Goal: Find specific fact

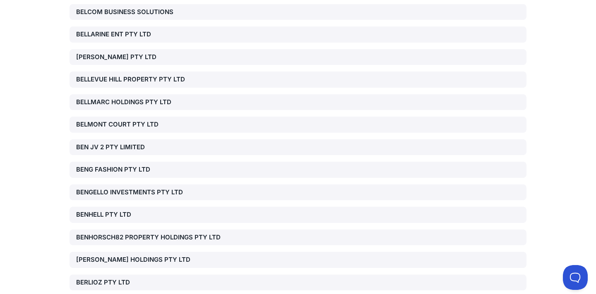
scroll to position [12680, 0]
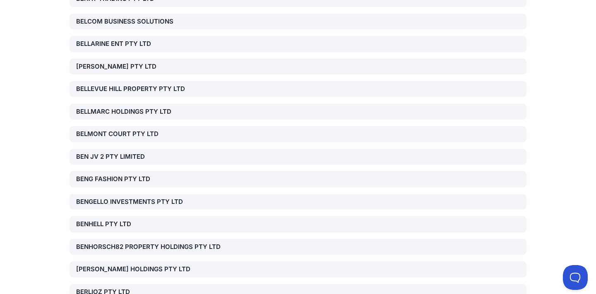
click at [163, 197] on div "BENGELLO INVESTMENTS PTY LTD" at bounding box center [149, 202] width 146 height 10
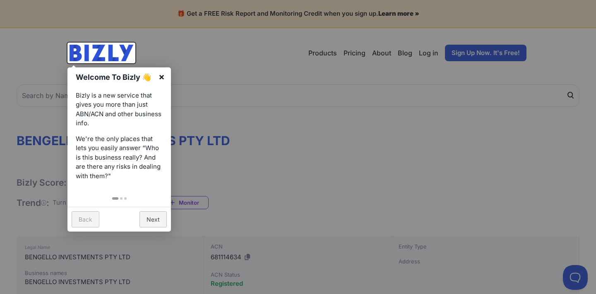
click at [160, 79] on link "×" at bounding box center [161, 76] width 19 height 19
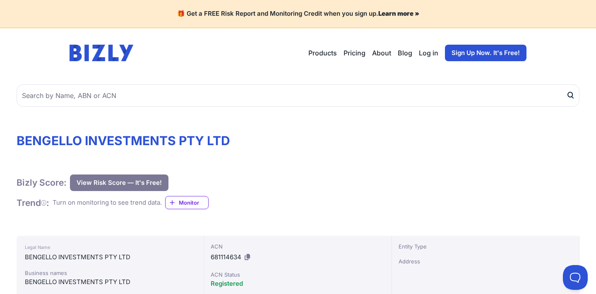
scroll to position [79, 0]
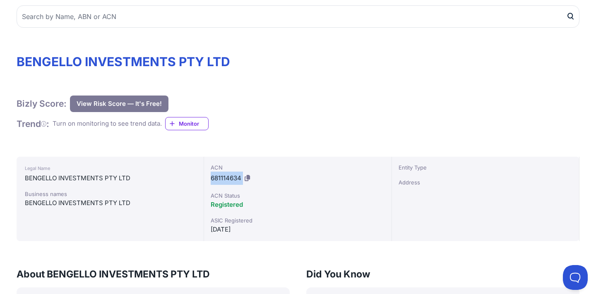
drag, startPoint x: 211, startPoint y: 178, endPoint x: 243, endPoint y: 178, distance: 31.1
click at [243, 178] on div "ACN 681114634" at bounding box center [298, 174] width 174 height 22
copy div "681114634"
